Goal: Task Accomplishment & Management: Manage account settings

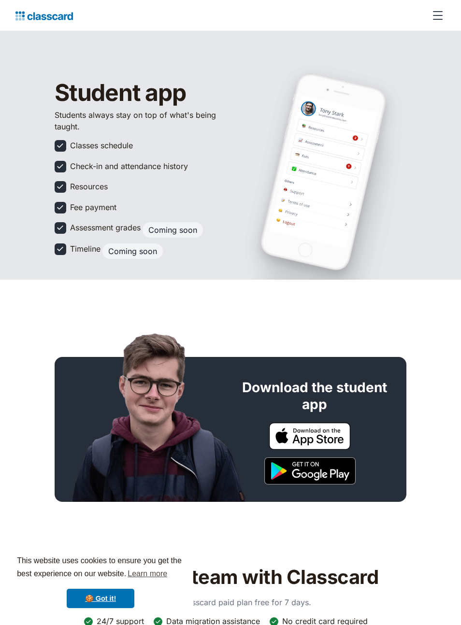
click at [331, 427] on img at bounding box center [309, 436] width 81 height 27
click at [171, 236] on div "Coming soon" at bounding box center [173, 229] width 60 height 15
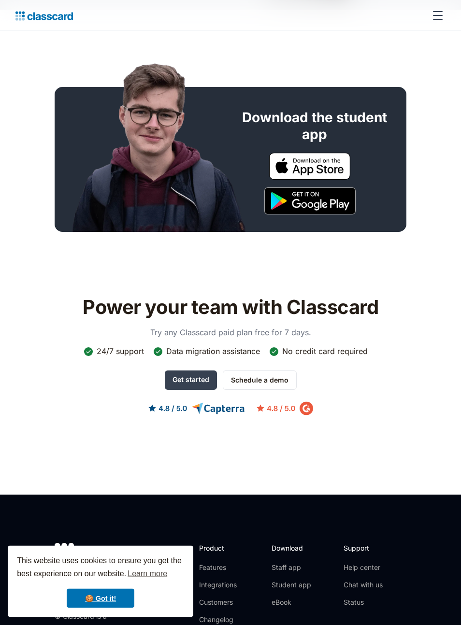
scroll to position [436, 0]
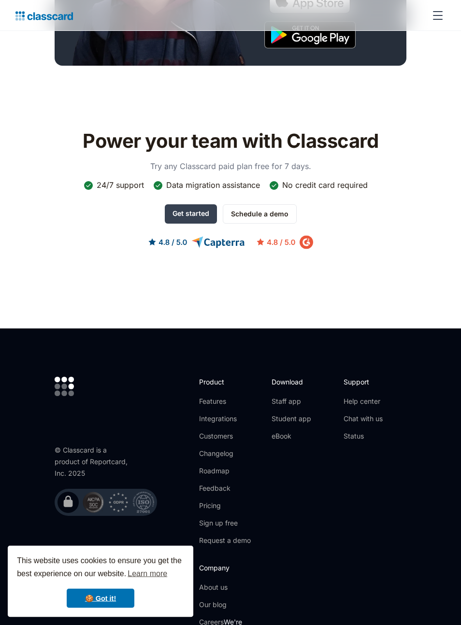
click at [186, 214] on link "Get started" at bounding box center [191, 214] width 52 height 19
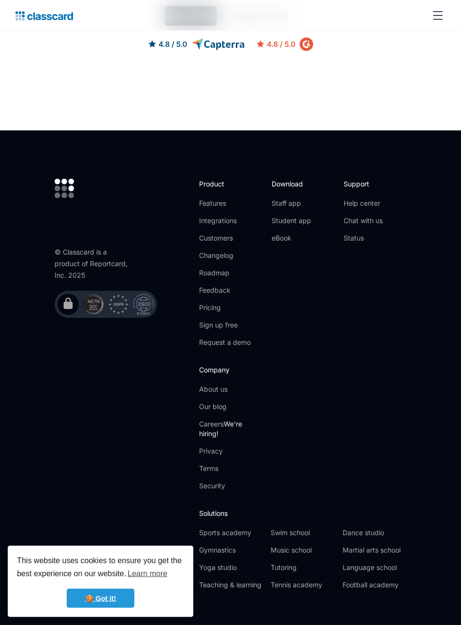
click at [118, 608] on link "🍪 Got it!" at bounding box center [101, 598] width 68 height 19
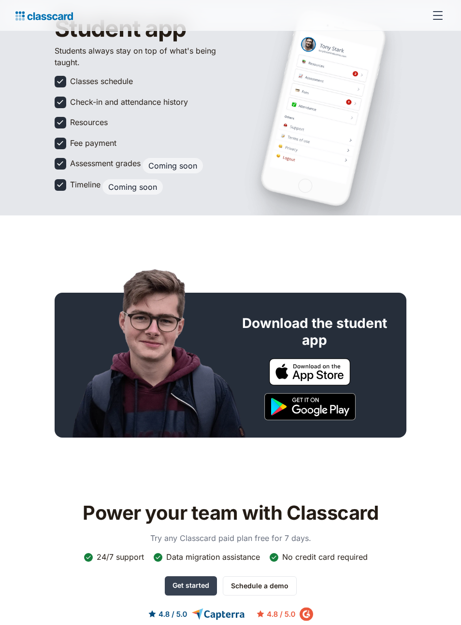
scroll to position [0, 0]
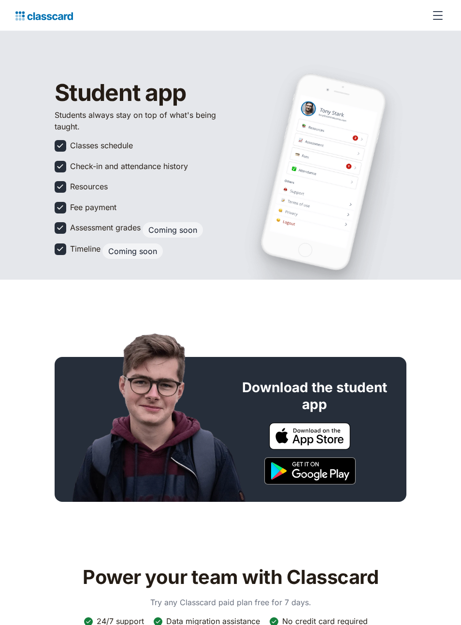
click at [444, 21] on div "menu" at bounding box center [437, 15] width 23 height 23
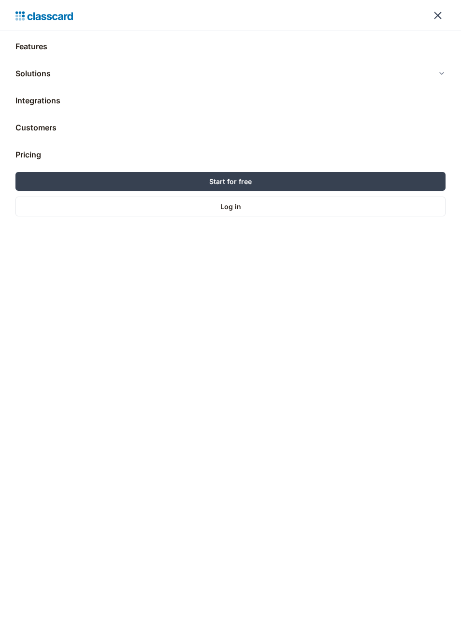
click at [357, 202] on link "Log in" at bounding box center [230, 207] width 430 height 20
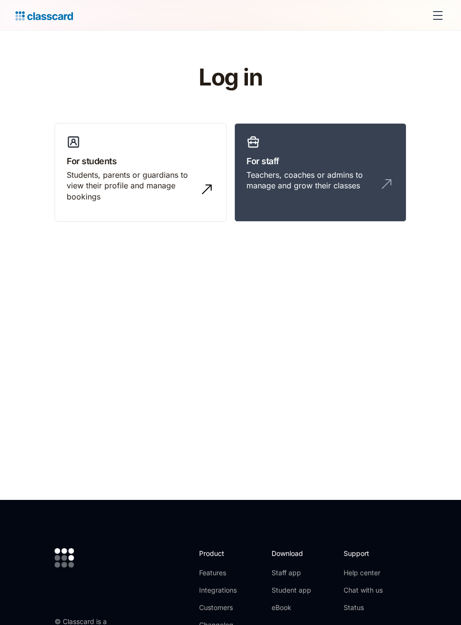
click at [101, 134] on link "For students Students, parents or guardians to view their profile and manage bo…" at bounding box center [141, 172] width 172 height 99
